Goal: Task Accomplishment & Management: Manage account settings

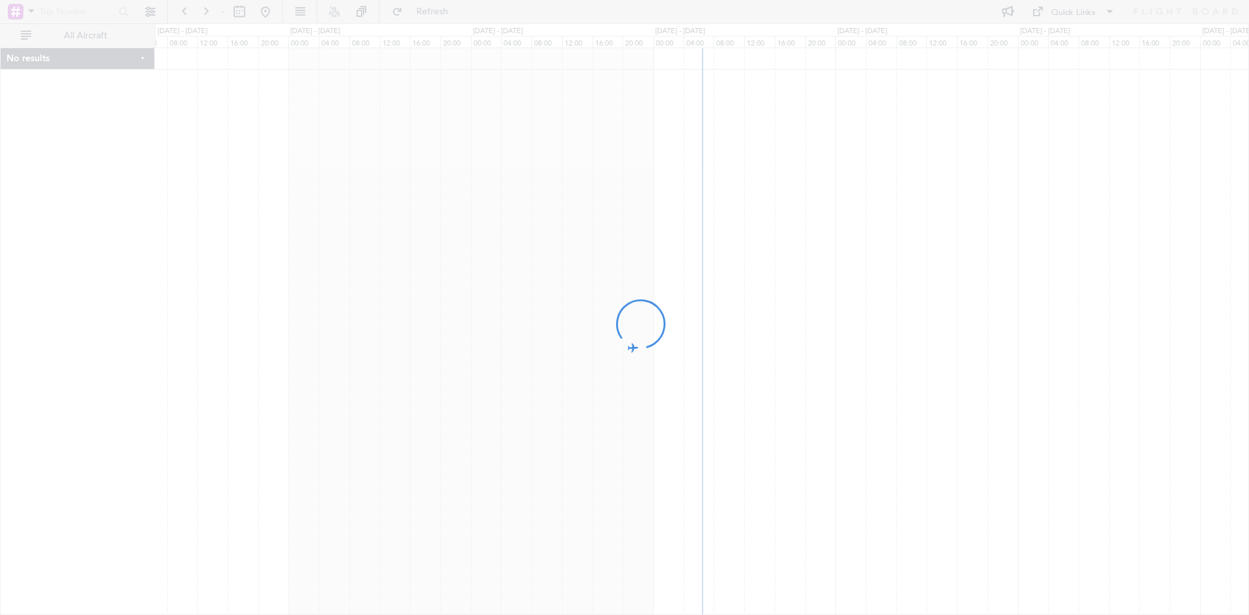
drag, startPoint x: 802, startPoint y: 308, endPoint x: 721, endPoint y: 305, distance: 80.8
click at [721, 305] on div at bounding box center [624, 307] width 1249 height 615
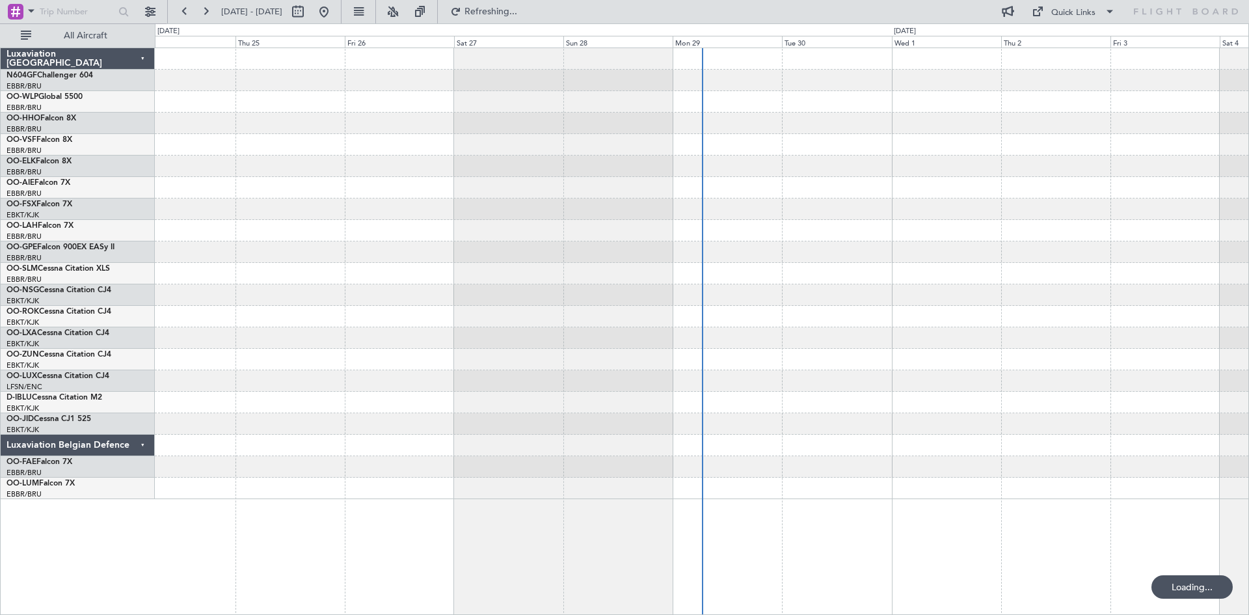
drag, startPoint x: 858, startPoint y: 295, endPoint x: 800, endPoint y: 306, distance: 59.0
click at [800, 306] on fb-flight-board "[DATE] - [DATE] Refreshing... Quick Links All Aircraft Luxaviation [GEOGRAPHIC_…" at bounding box center [624, 312] width 1249 height 605
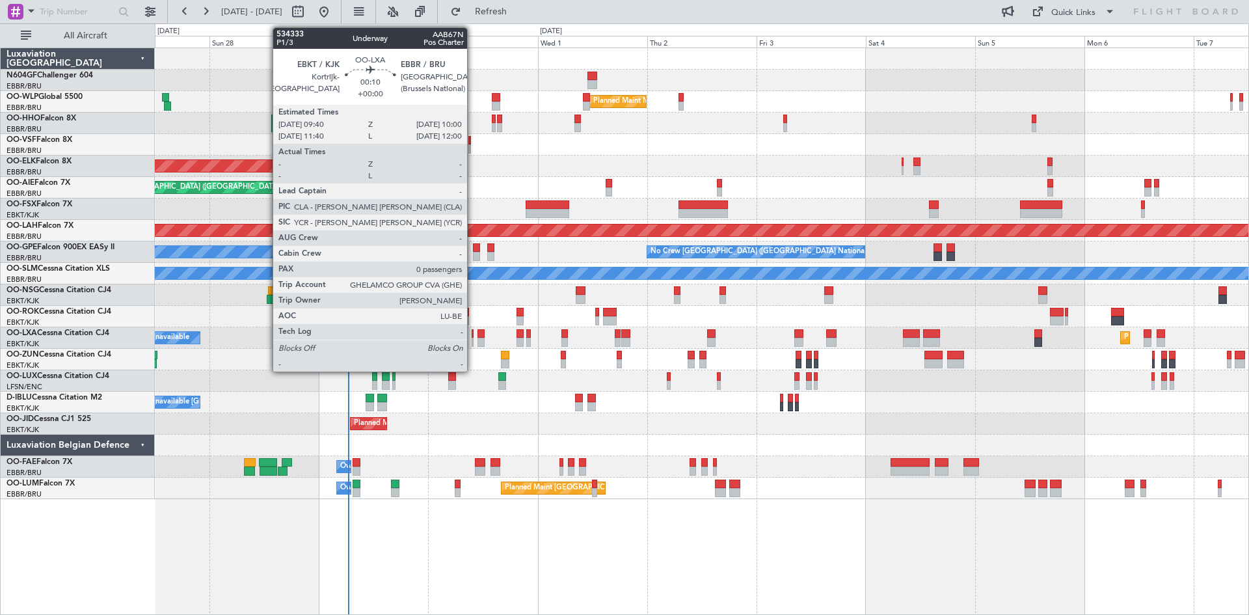
click at [473, 344] on div at bounding box center [473, 342] width 2 height 9
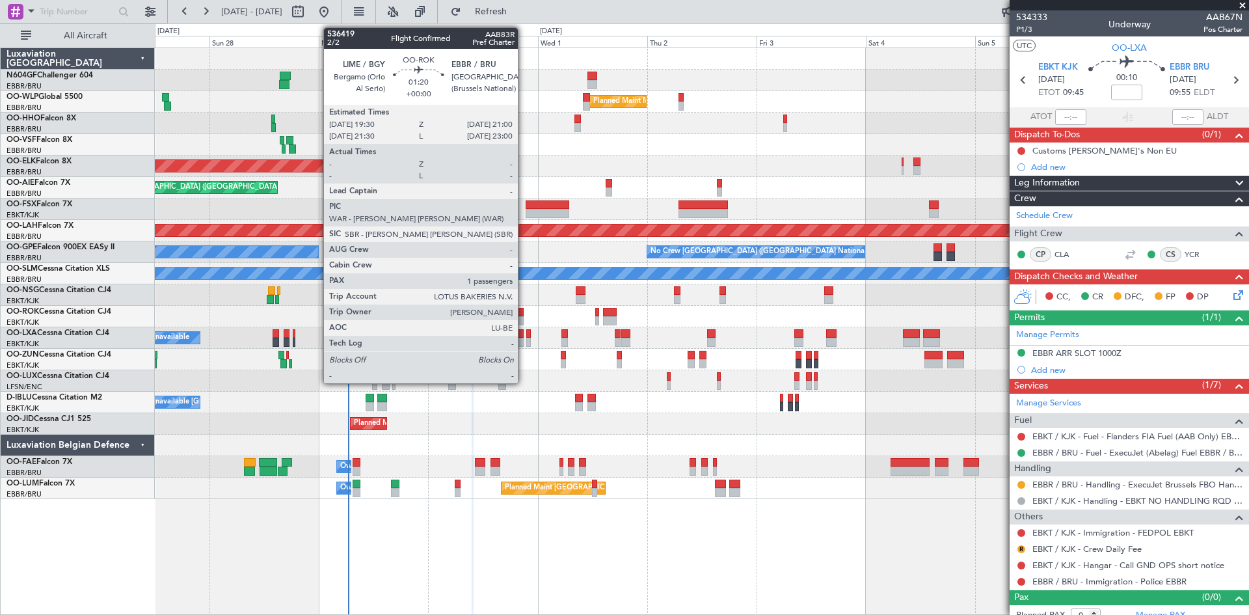
click at [524, 319] on div at bounding box center [520, 320] width 7 height 9
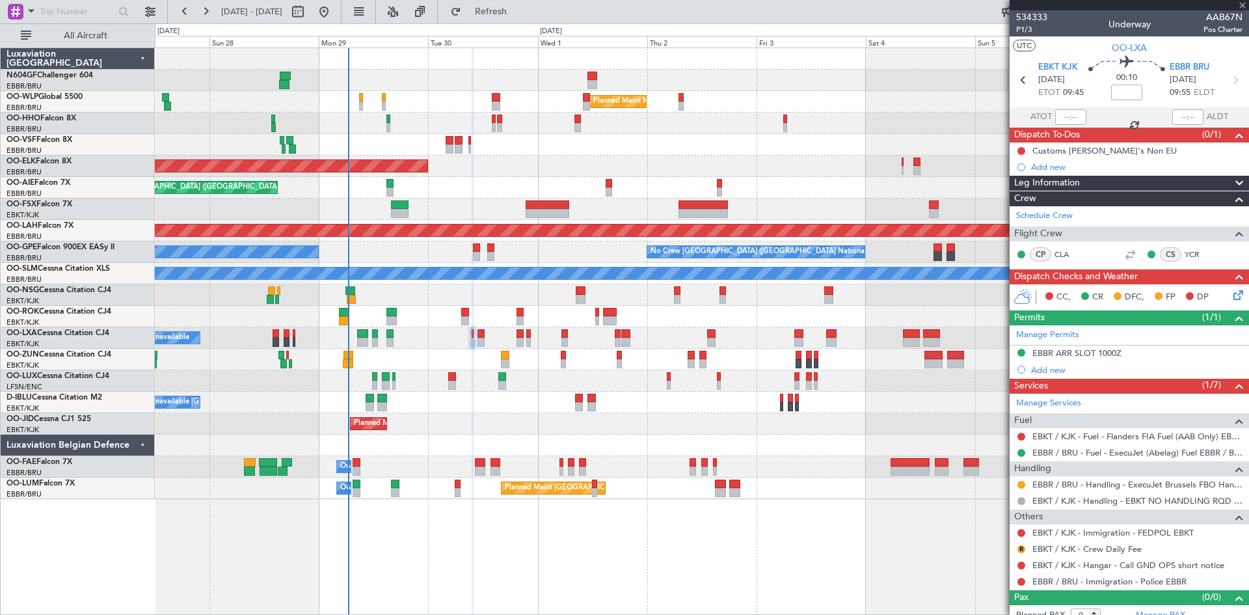
type input "1"
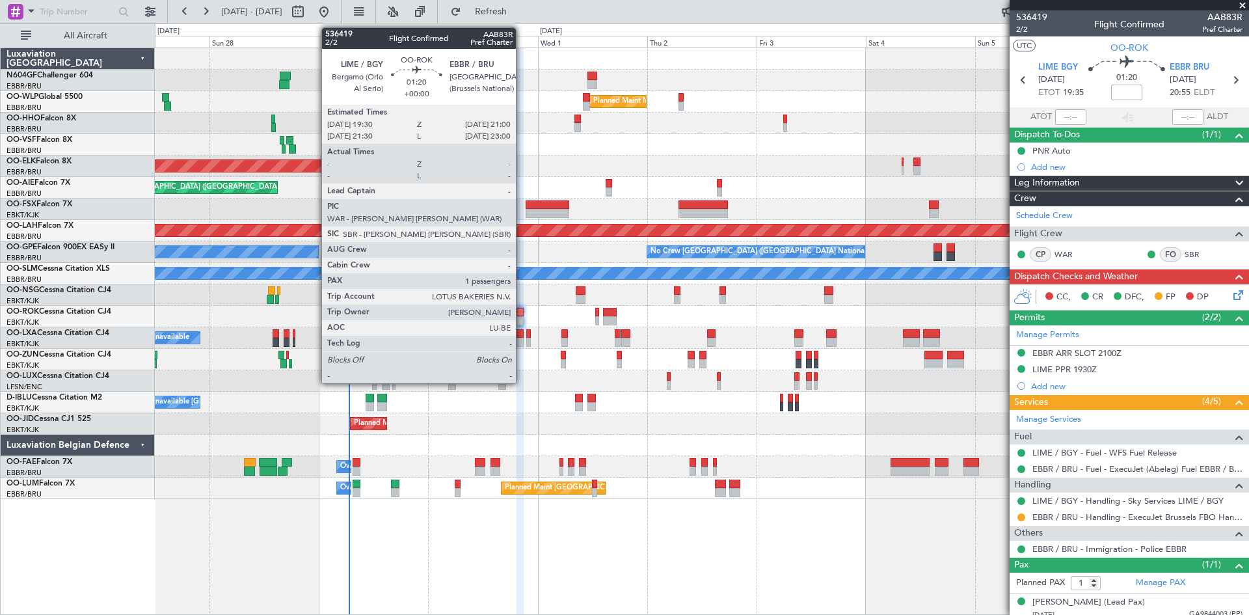
click at [521, 318] on div at bounding box center [520, 320] width 7 height 9
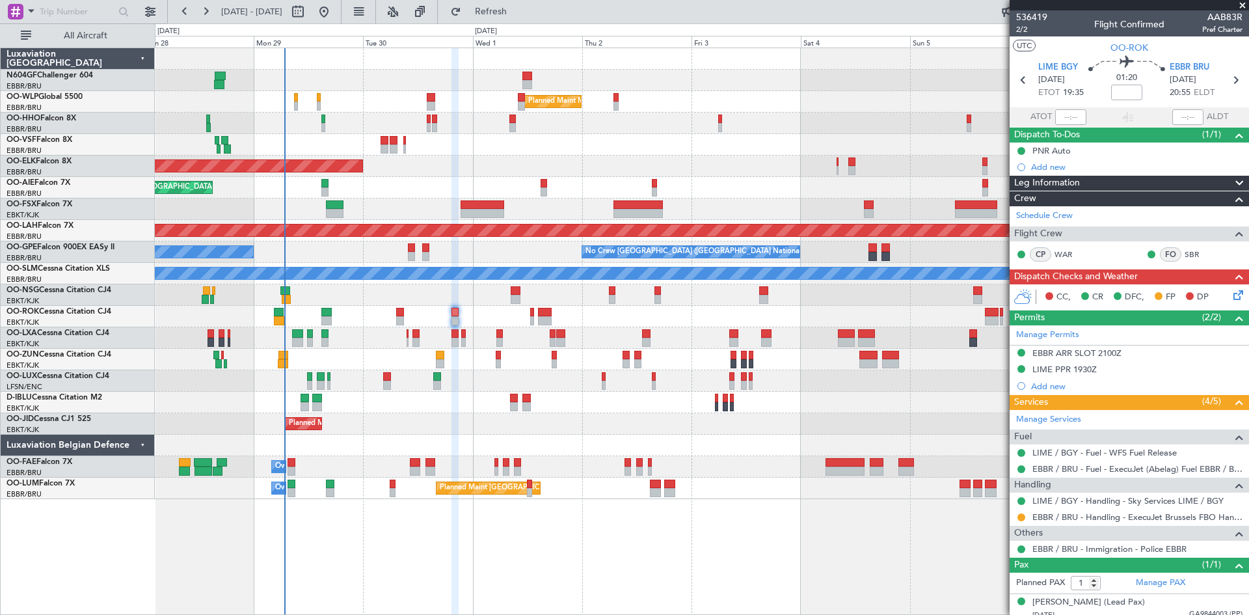
click at [516, 517] on div "Planned Maint Milan (Linate) Planned Maint [GEOGRAPHIC_DATA]-[GEOGRAPHIC_DATA] …" at bounding box center [702, 331] width 1094 height 567
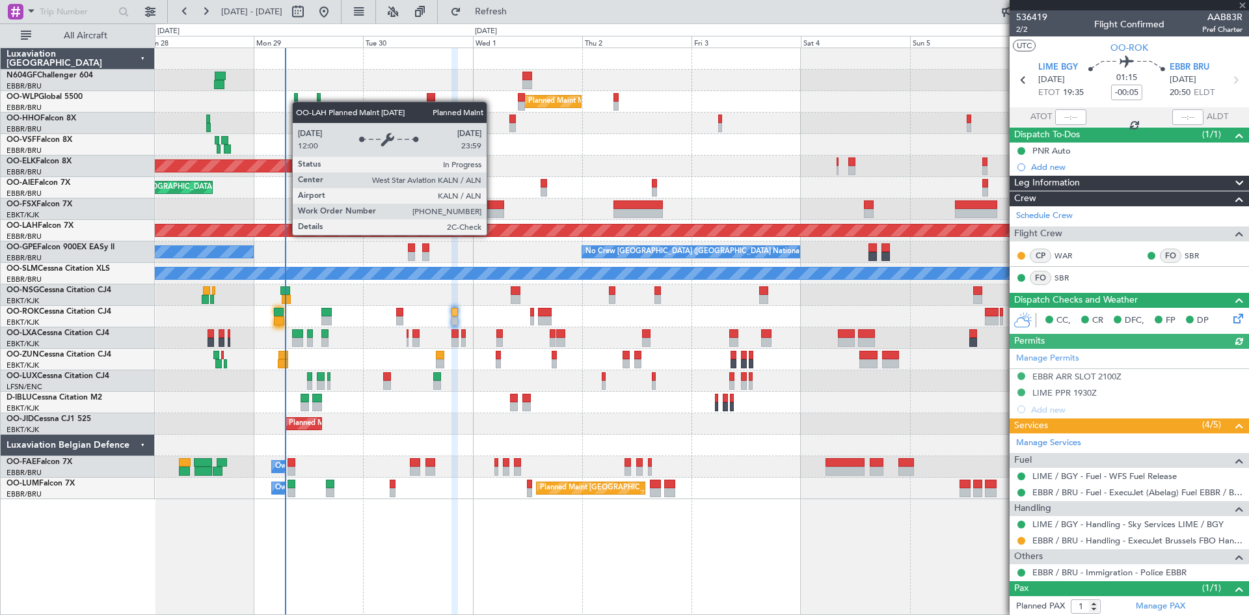
type input "+01:20"
type input "3"
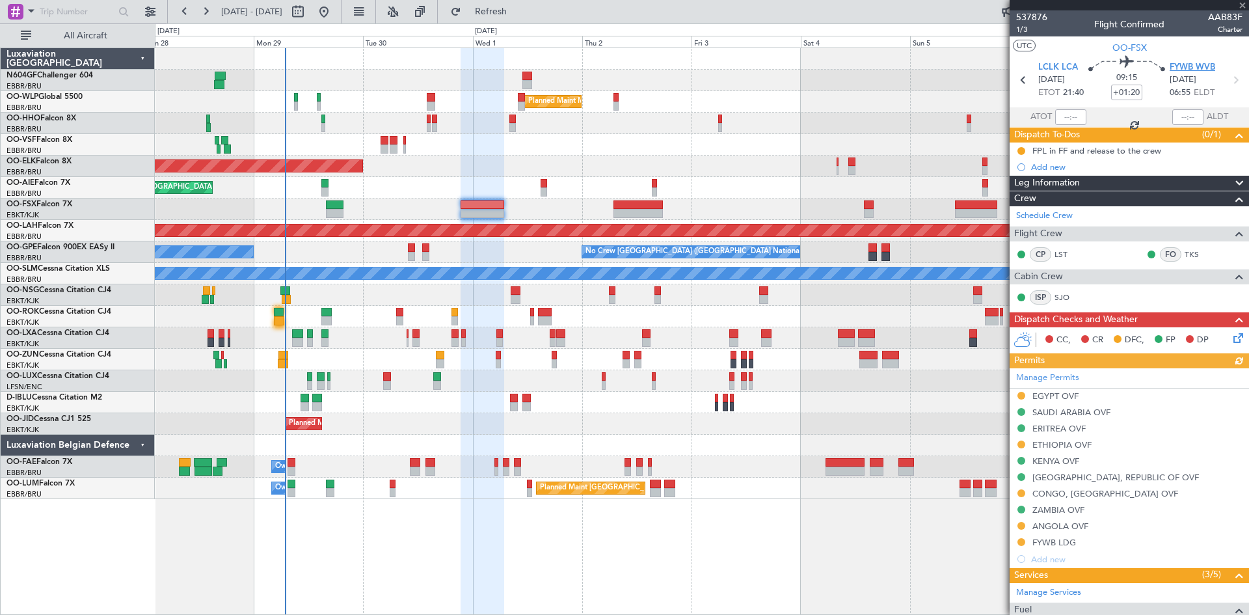
click at [1206, 64] on span "FYWB WVB" at bounding box center [1193, 67] width 46 height 13
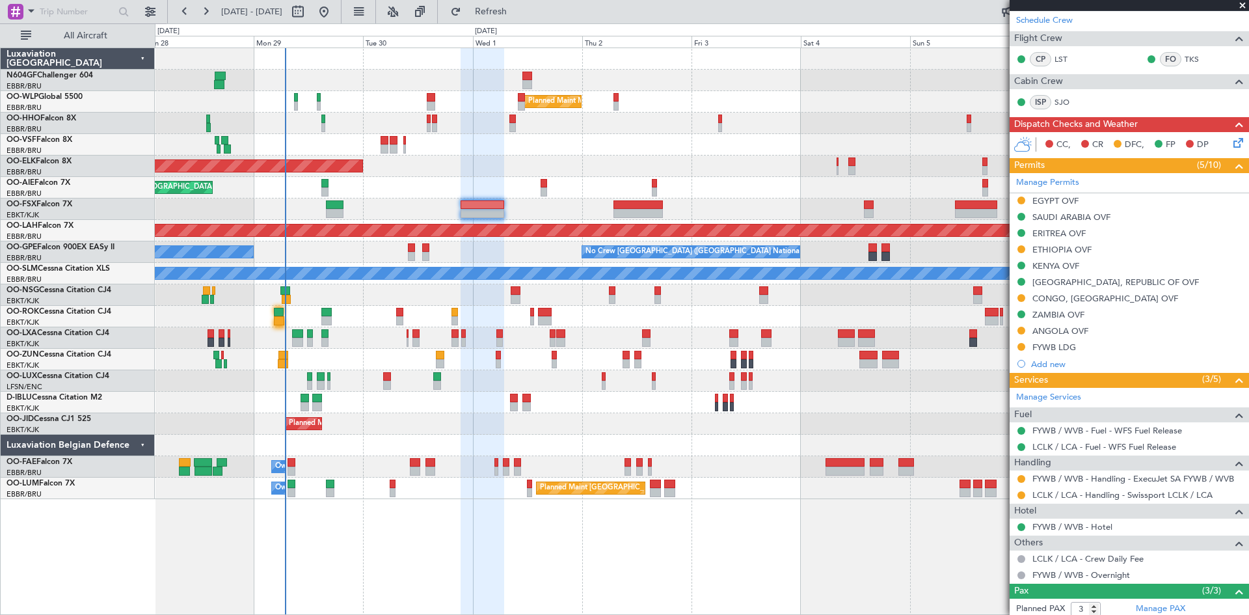
scroll to position [288, 0]
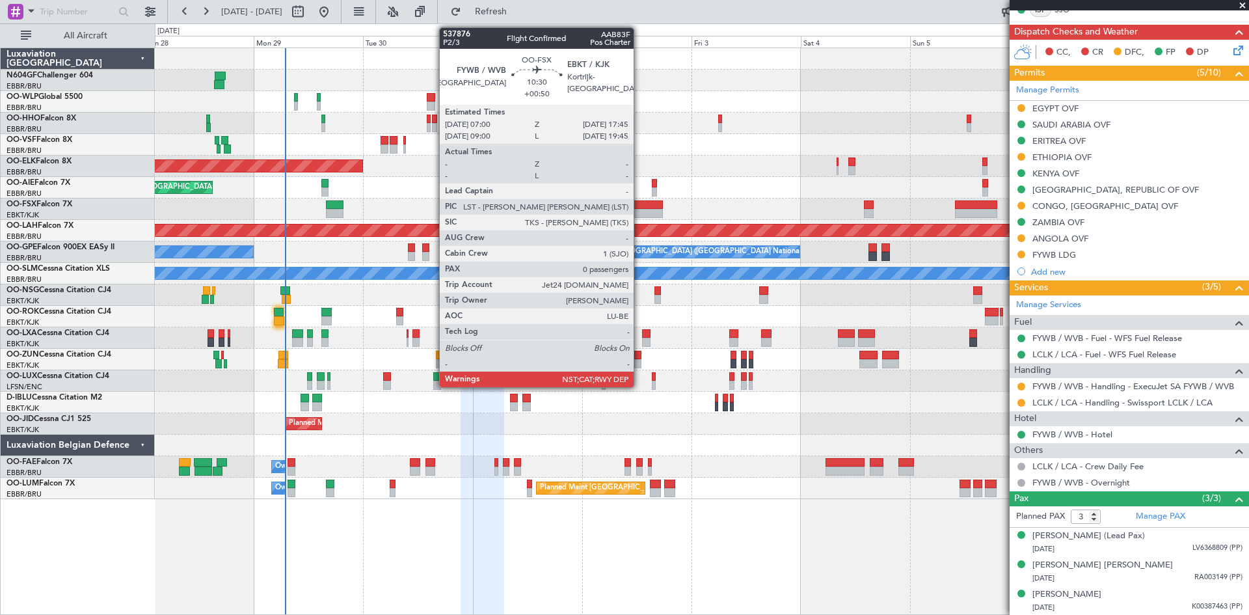
click at [642, 211] on div "Planned Maint Kortrijk-[GEOGRAPHIC_DATA]" at bounding box center [702, 208] width 1094 height 21
click at [643, 211] on div at bounding box center [638, 213] width 49 height 9
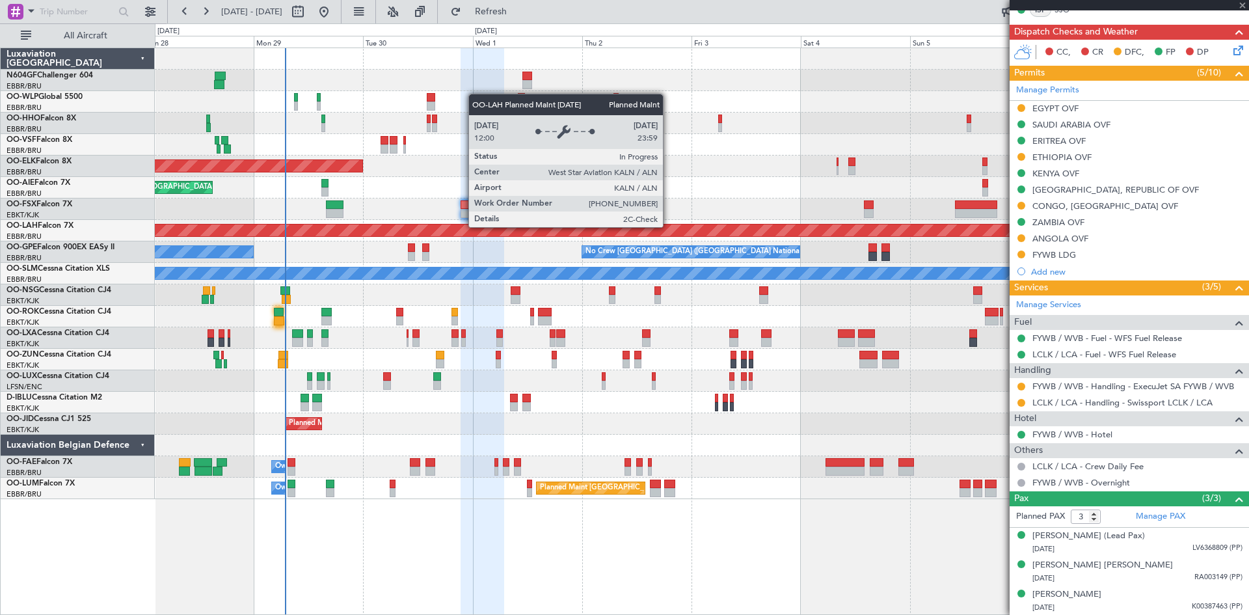
type input "+00:50"
type input "0"
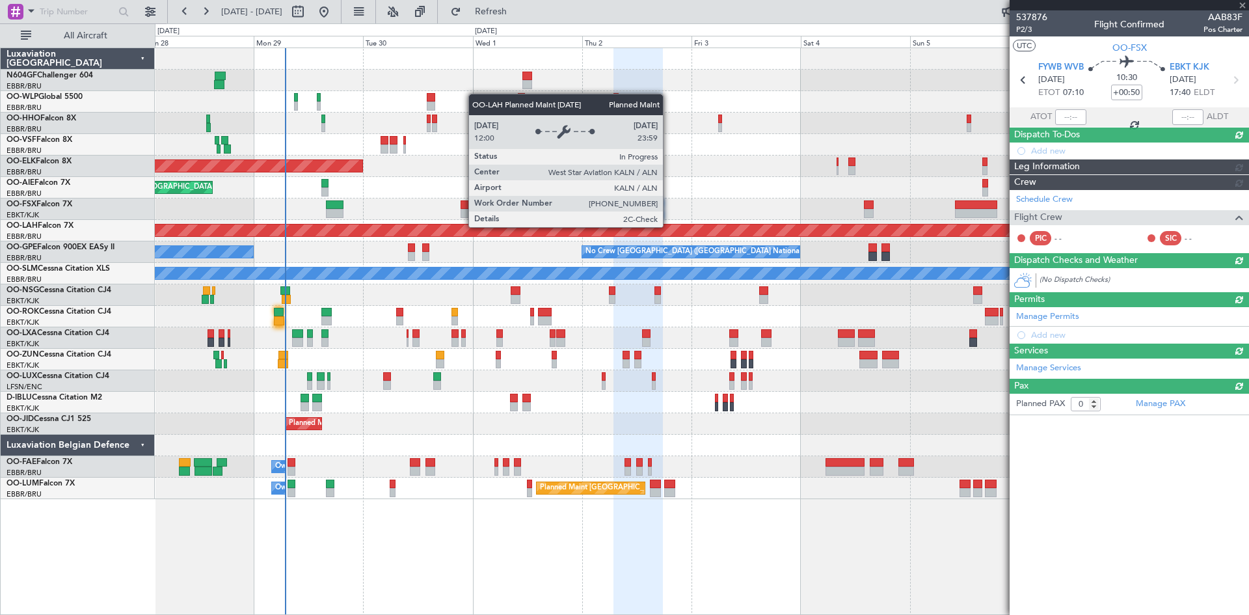
scroll to position [0, 0]
